Goal: Information Seeking & Learning: Learn about a topic

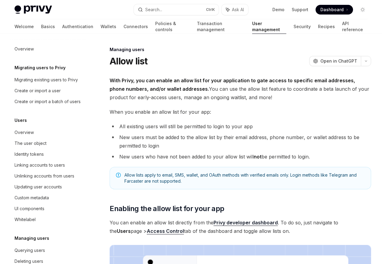
scroll to position [85, 0]
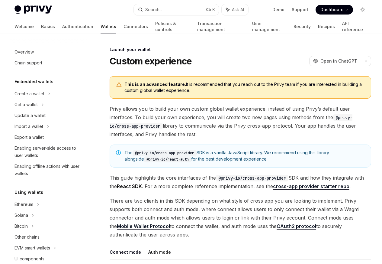
scroll to position [277, 0]
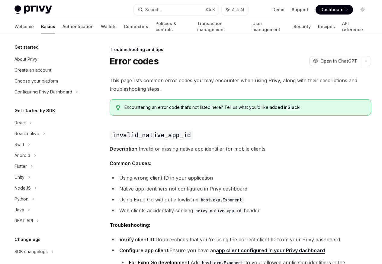
scroll to position [57, 0]
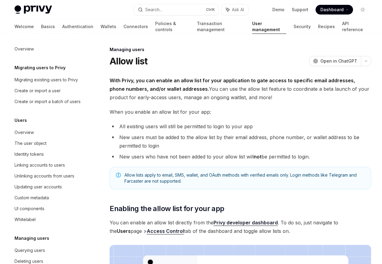
scroll to position [85, 0]
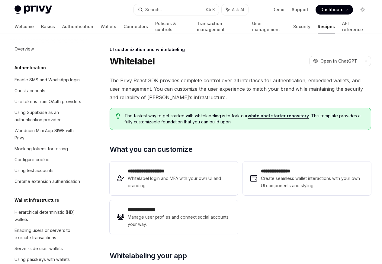
scroll to position [279, 0]
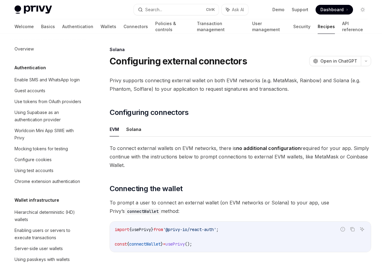
scroll to position [968, 0]
